Goal: Task Accomplishment & Management: Manage account settings

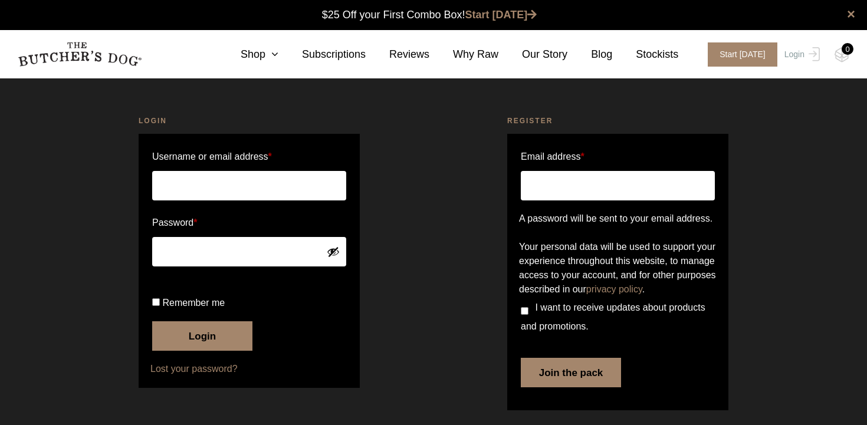
click at [241, 185] on input "Username or email address *" at bounding box center [249, 185] width 194 height 29
type input "[PERSON_NAME][EMAIL_ADDRESS][PERSON_NAME][DOMAIN_NAME]"
click at [336, 254] on button "Show password" at bounding box center [333, 251] width 13 height 13
click at [156, 306] on input "Remember me" at bounding box center [156, 302] width 8 height 8
checkbox input "true"
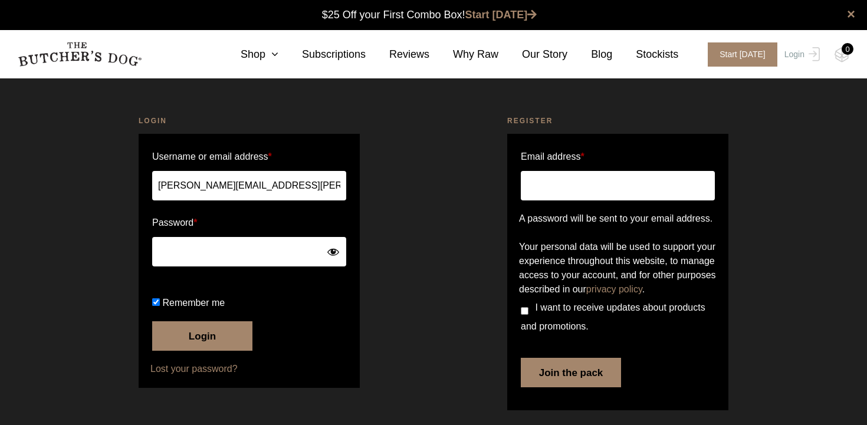
click at [208, 351] on button "Login" at bounding box center [202, 335] width 100 height 29
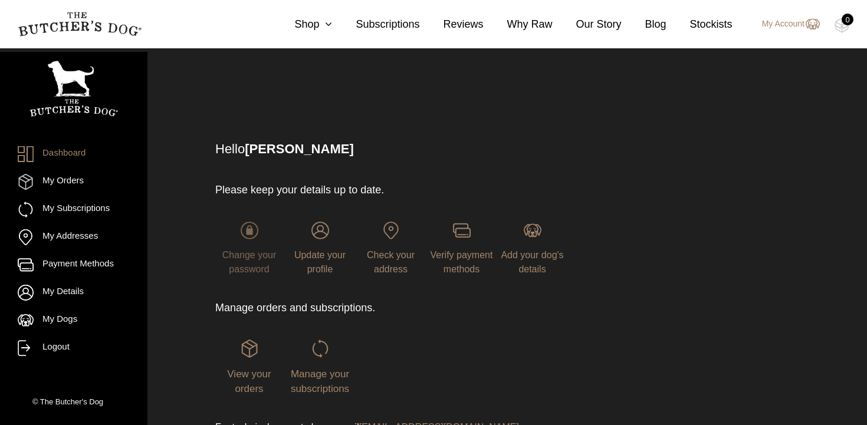
scroll to position [63, 0]
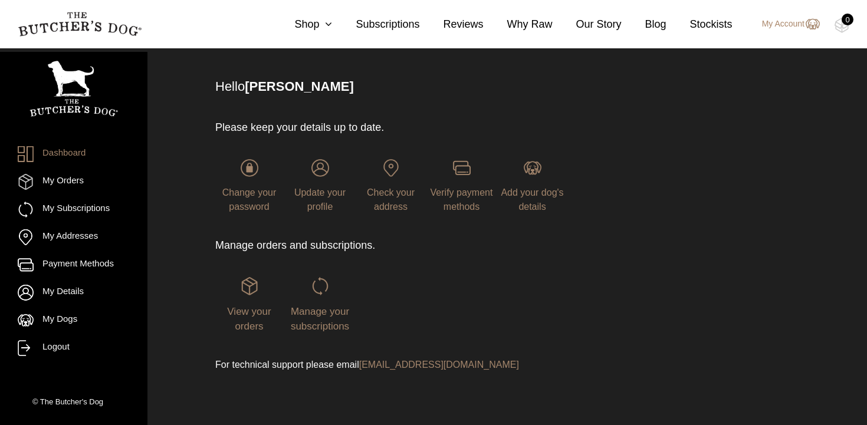
click at [320, 297] on div "Manage your subscriptions" at bounding box center [320, 305] width 68 height 57
click at [320, 314] on span "Manage your subscriptions" at bounding box center [320, 319] width 58 height 27
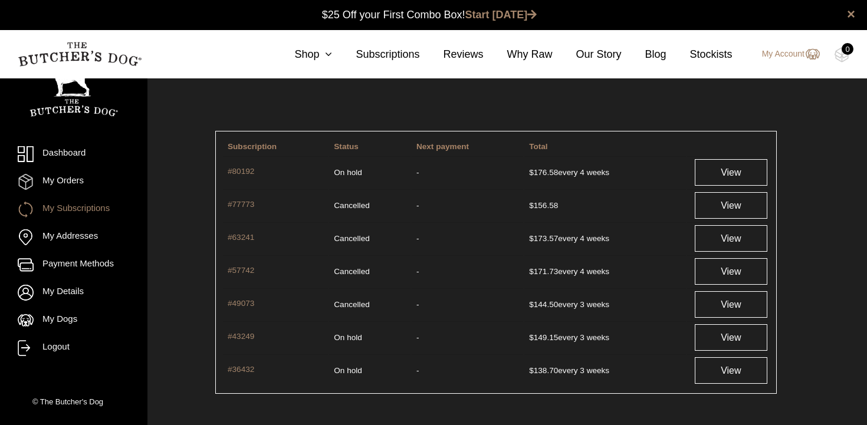
scroll to position [1, 0]
click at [735, 171] on link "View" at bounding box center [731, 172] width 73 height 27
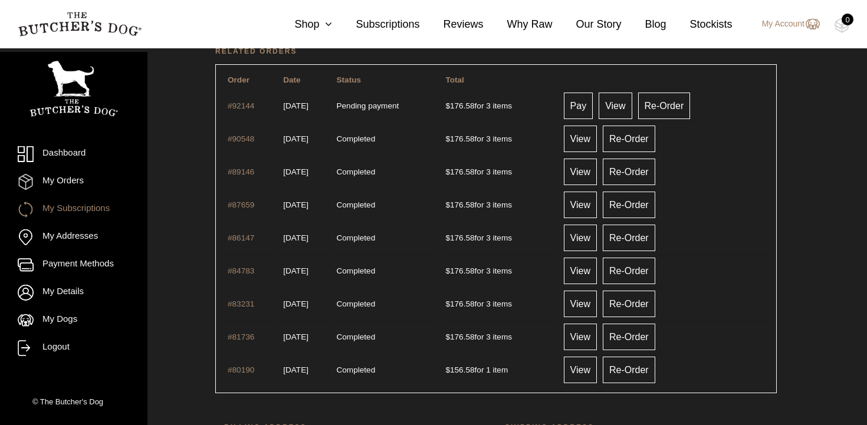
scroll to position [412, 0]
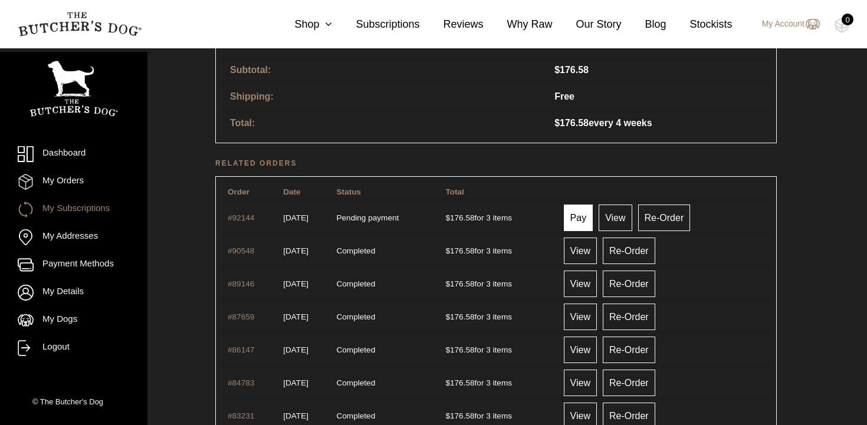
click at [593, 216] on link "Pay" at bounding box center [578, 218] width 29 height 27
